Goal: Use online tool/utility: Utilize a website feature to perform a specific function

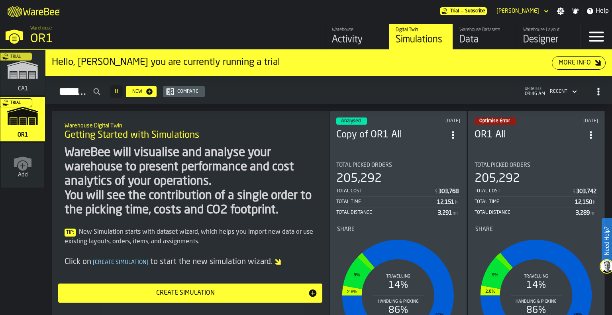
click at [17, 71] on div "Trial" at bounding box center [21, 75] width 45 height 46
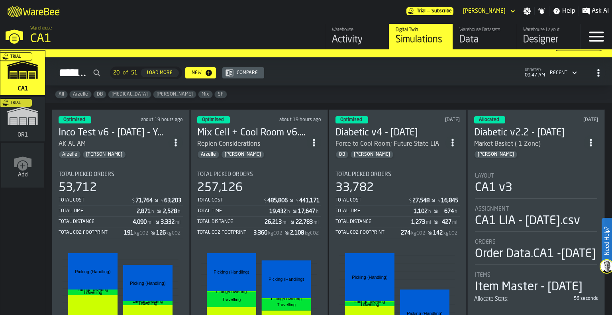
scroll to position [6, 0]
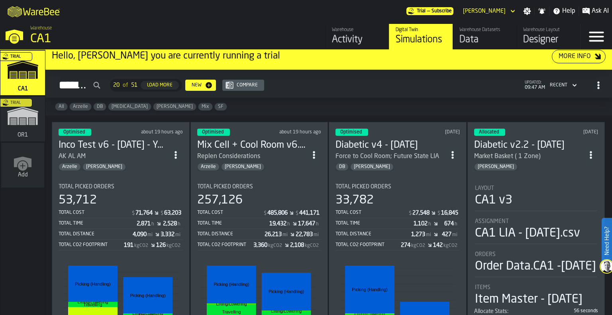
click at [138, 179] on section "Total Picked Orders 53,712 Total Cost $ 71,764 $ 63,203 Total Time 2,871 h 2,52…" at bounding box center [121, 296] width 124 height 238
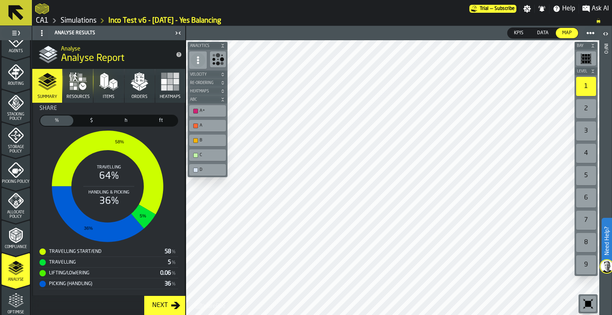
scroll to position [314, 0]
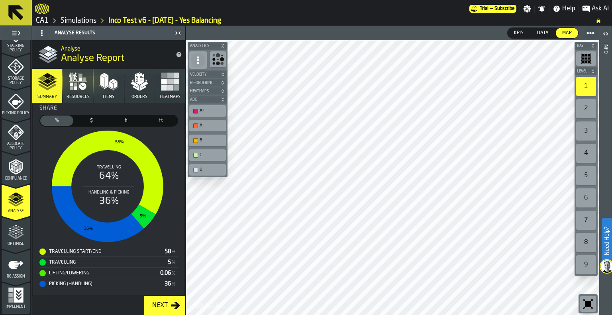
click at [14, 236] on icon "menu Optimise" at bounding box center [16, 232] width 16 height 16
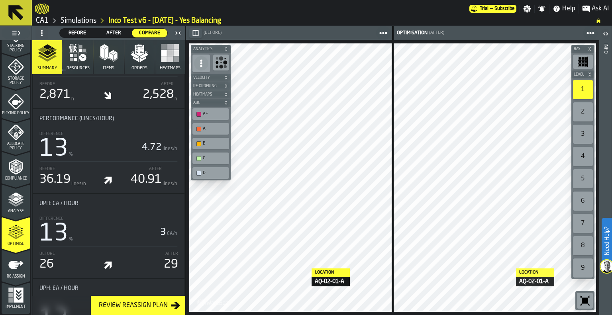
scroll to position [654, 0]
click at [141, 55] on icon "button" at bounding box center [139, 52] width 19 height 19
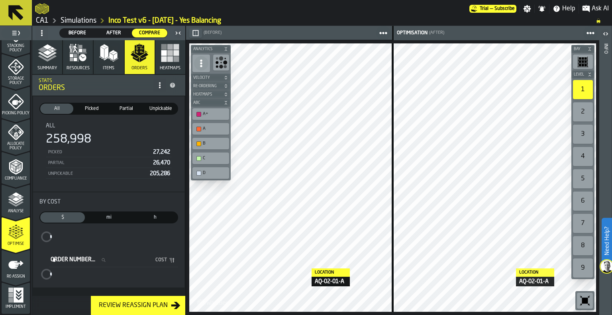
scroll to position [0, 0]
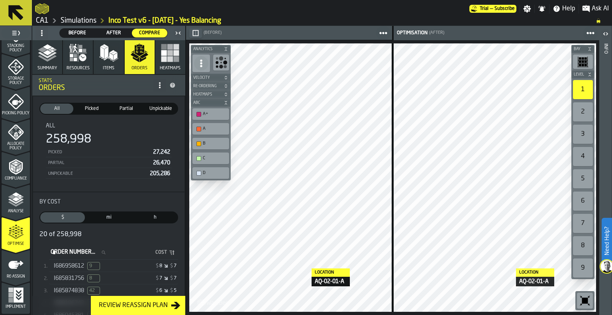
click at [121, 268] on div "$ 8 $ 7" at bounding box center [145, 267] width 61 height 6
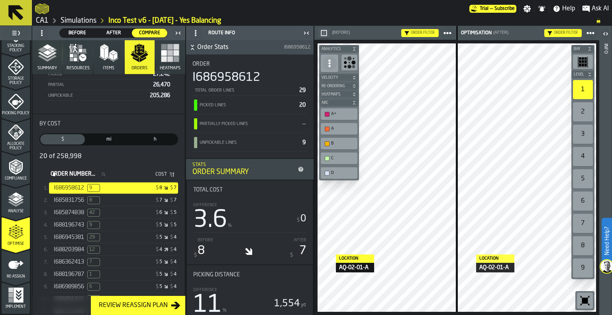
scroll to position [81, 0]
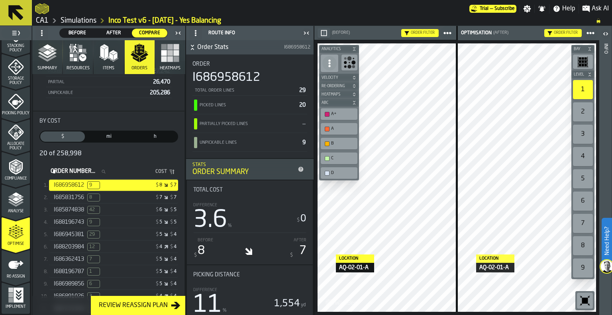
click at [124, 259] on div "$ 5 $ 4" at bounding box center [145, 260] width 61 height 6
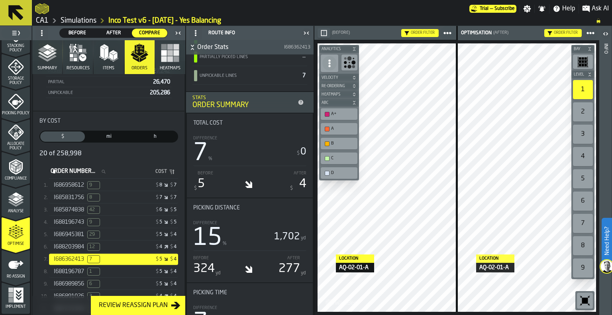
scroll to position [68, 0]
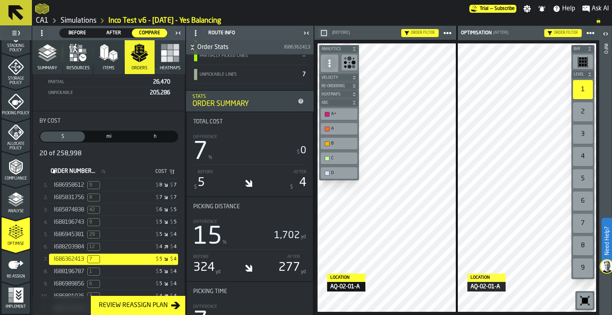
click at [45, 21] on link "CA1" at bounding box center [42, 20] width 13 height 9
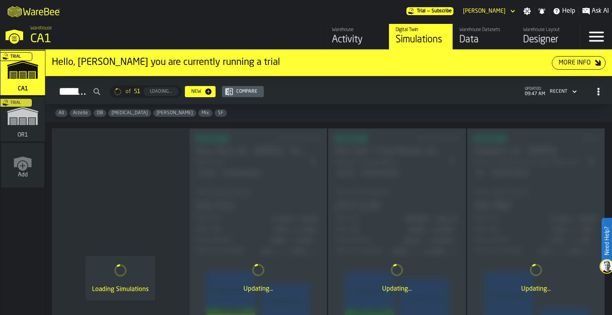
click at [23, 120] on div "Trial" at bounding box center [21, 121] width 45 height 46
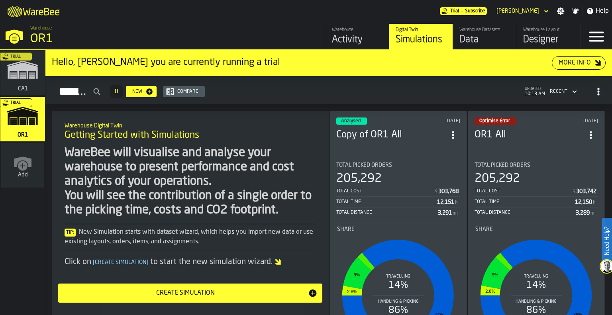
click at [399, 175] on div "205,292" at bounding box center [399, 179] width 124 height 14
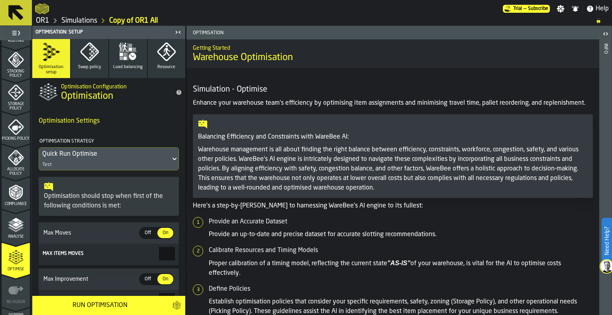
scroll to position [314, 0]
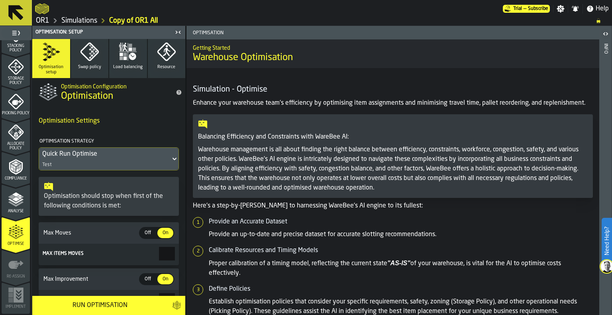
click at [16, 138] on icon "menu Allocate Policy" at bounding box center [16, 132] width 16 height 16
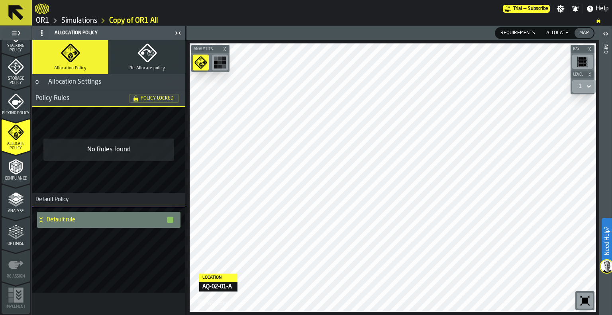
click at [42, 220] on icon at bounding box center [41, 220] width 8 height 6
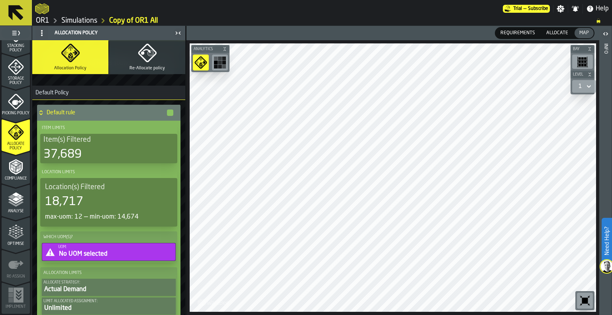
scroll to position [0, 0]
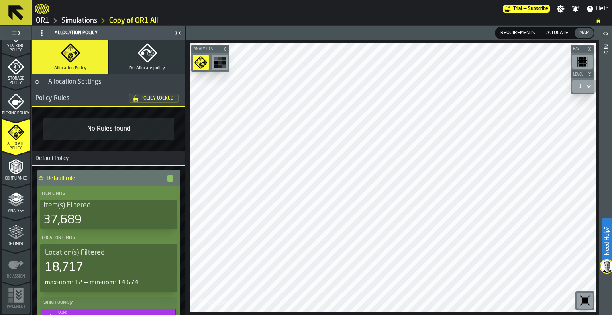
click at [131, 63] on button "Re-Allocate policy" at bounding box center [147, 57] width 76 height 34
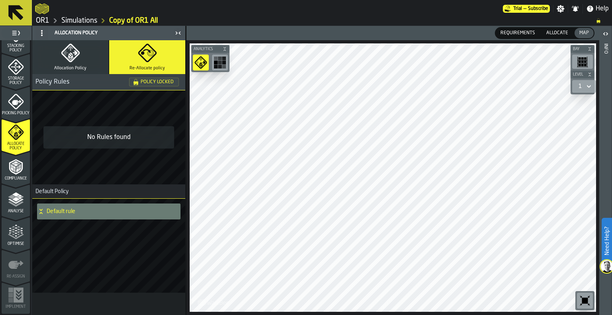
click at [46, 215] on div "Default rule" at bounding box center [105, 212] width 137 height 16
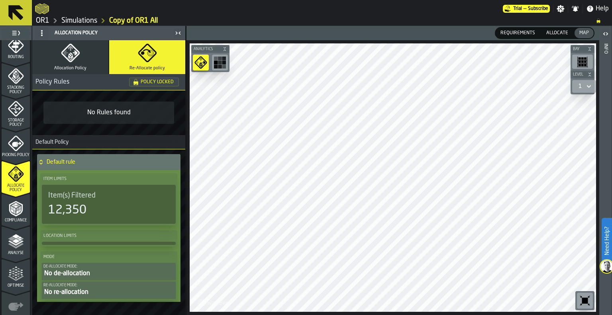
scroll to position [271, 0]
click at [18, 115] on icon "menu Storage Policy" at bounding box center [16, 110] width 16 height 16
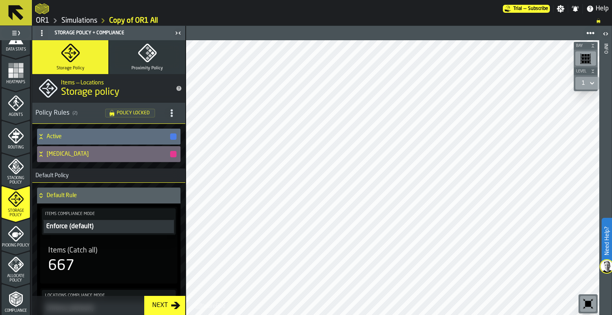
scroll to position [173, 0]
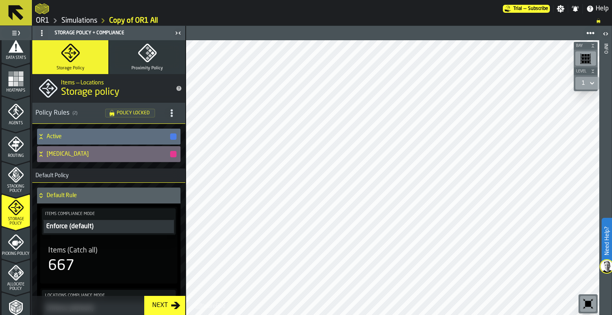
click at [16, 177] on polygon "menu Stacking Policy" at bounding box center [16, 178] width 8 height 6
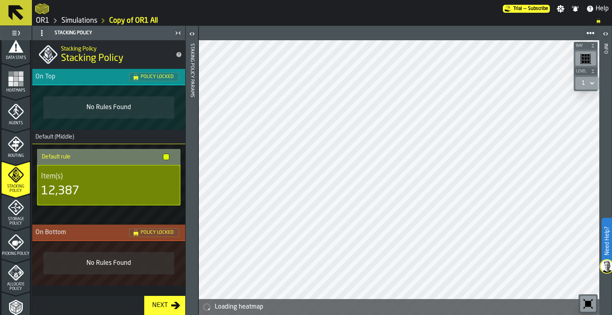
click at [22, 208] on icon "menu Storage Policy" at bounding box center [16, 208] width 16 height 16
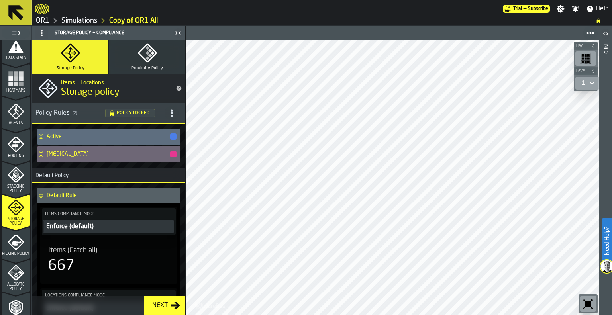
click at [43, 23] on link "OR1" at bounding box center [43, 20] width 14 height 9
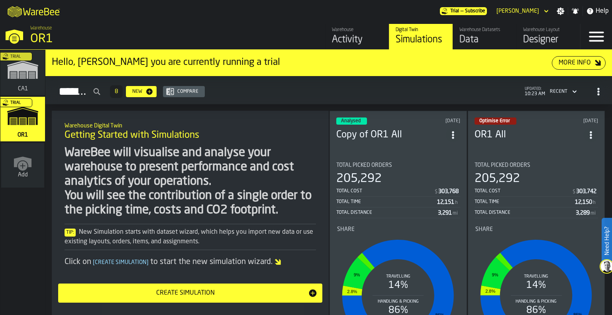
click at [381, 162] on span "Total Picked Orders" at bounding box center [365, 165] width 56 height 6
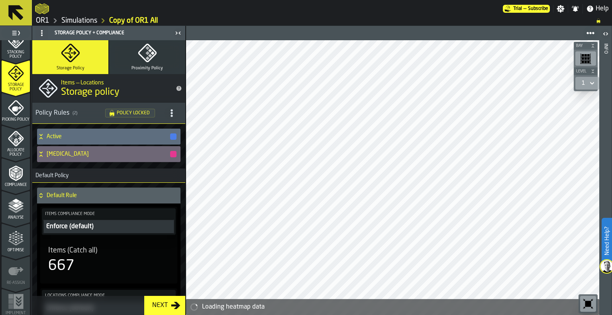
scroll to position [314, 0]
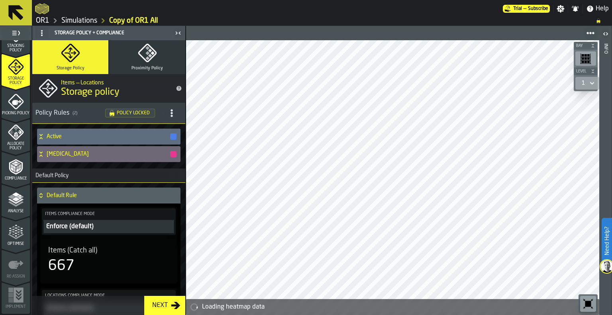
click at [12, 236] on icon "menu Optimise" at bounding box center [16, 236] width 16 height 5
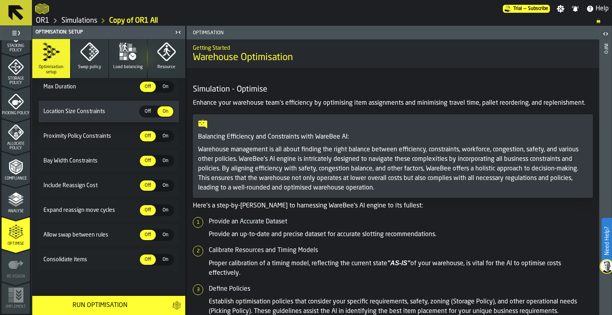
scroll to position [0, 0]
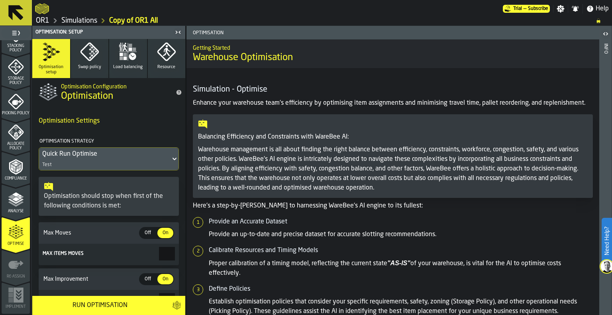
click at [94, 61] on button "Swap policy" at bounding box center [90, 58] width 38 height 39
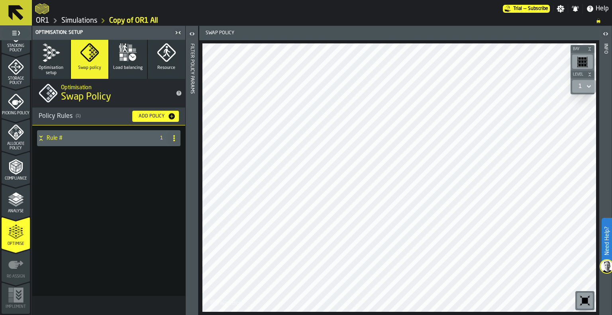
click at [42, 136] on icon at bounding box center [40, 137] width 3 height 2
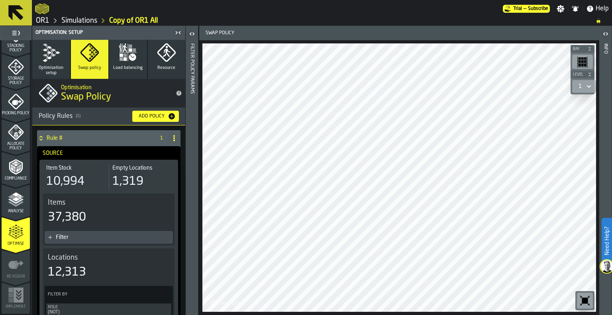
click at [132, 60] on icon "button" at bounding box center [132, 56] width 7 height 7
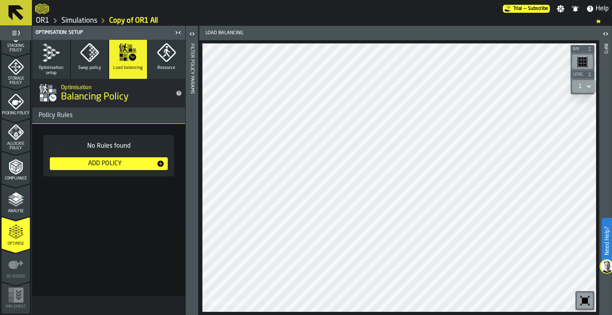
click at [159, 61] on icon "button" at bounding box center [166, 52] width 19 height 19
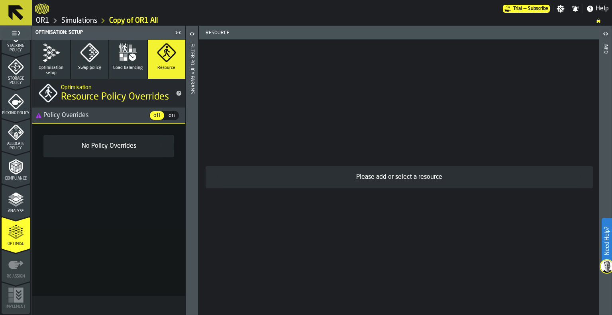
click at [132, 56] on icon "button" at bounding box center [127, 52] width 19 height 19
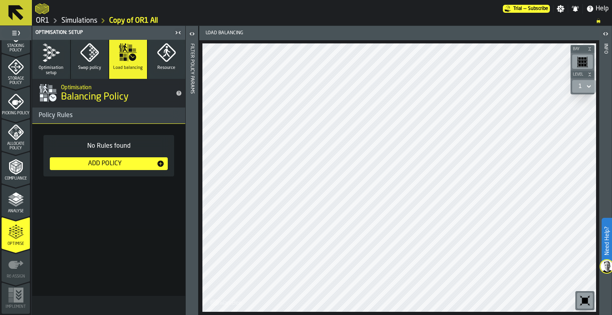
click at [47, 59] on icon "button" at bounding box center [50, 52] width 19 height 19
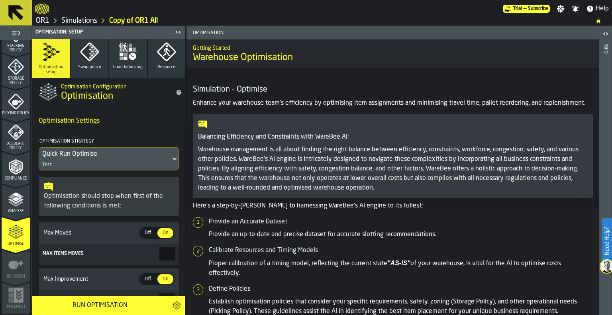
click at [175, 155] on icon at bounding box center [175, 159] width 8 height 10
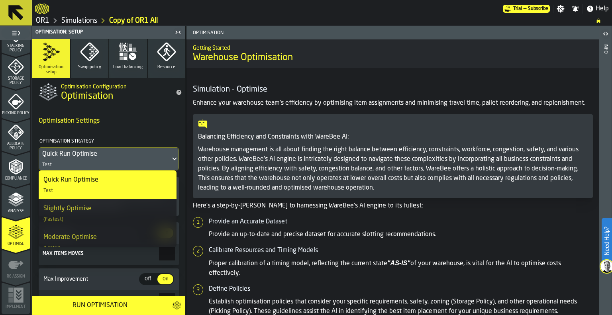
click at [165, 154] on div "Quick Run Optimise" at bounding box center [104, 155] width 125 height 10
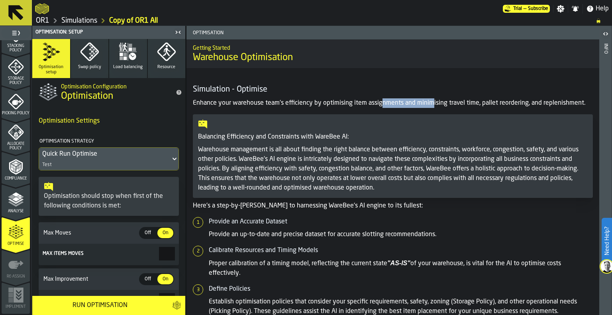
drag, startPoint x: 380, startPoint y: 101, endPoint x: 432, endPoint y: 106, distance: 52.5
click at [432, 106] on p "Enhance your warehouse team's efficiency by optimising item assignments and min…" at bounding box center [393, 103] width 400 height 10
